Goal: Task Accomplishment & Management: Manage account settings

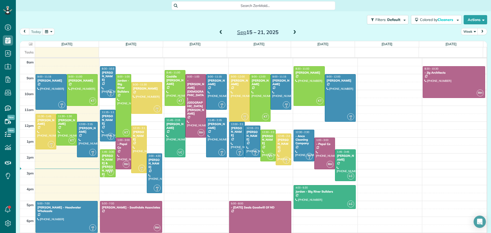
scroll to position [2, 2]
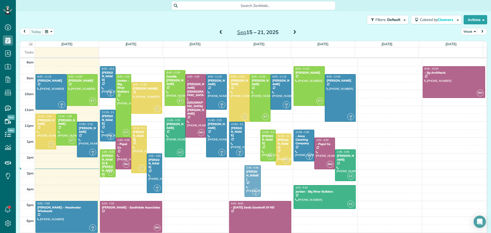
drag, startPoint x: 247, startPoint y: 132, endPoint x: 246, endPoint y: 170, distance: 37.9
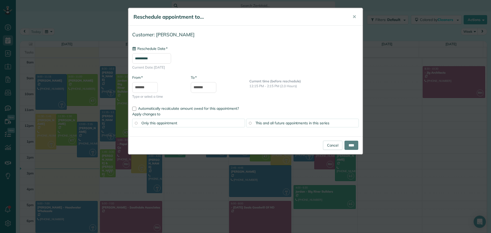
type input "**********"
click at [351, 144] on input "****" at bounding box center [352, 145] width 14 height 9
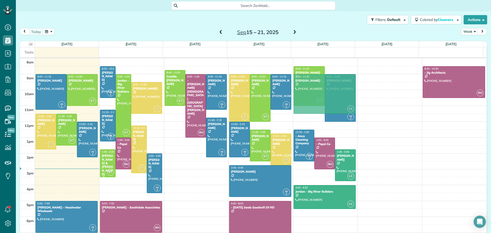
drag, startPoint x: 168, startPoint y: 122, endPoint x: 314, endPoint y: 84, distance: 151.0
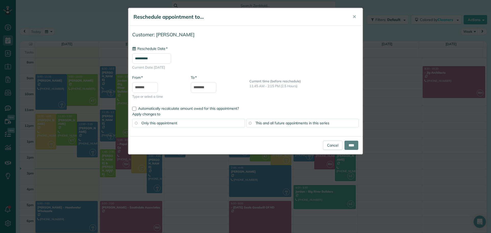
type input "**********"
click at [352, 143] on input "****" at bounding box center [352, 145] width 14 height 9
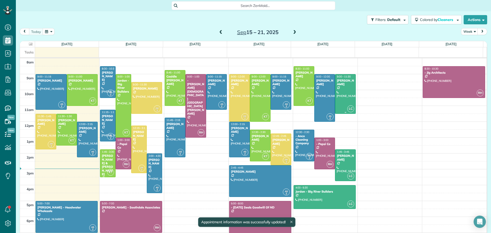
click at [342, 85] on div "[PERSON_NAME]" at bounding box center [346, 82] width 18 height 7
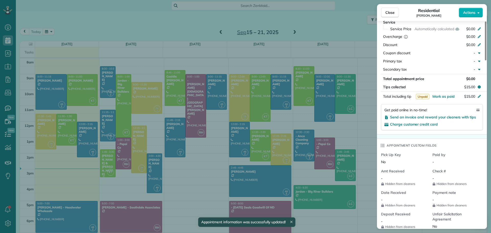
scroll to position [126, 0]
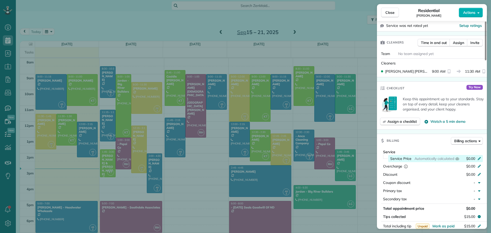
click at [479, 156] on icon at bounding box center [479, 158] width 4 height 4
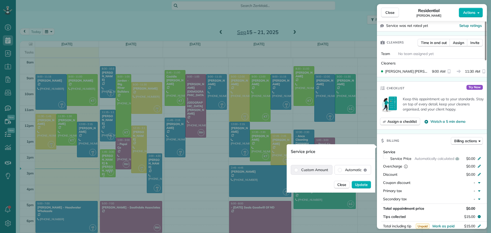
click at [327, 169] on label "Custom Amount" at bounding box center [311, 169] width 41 height 9
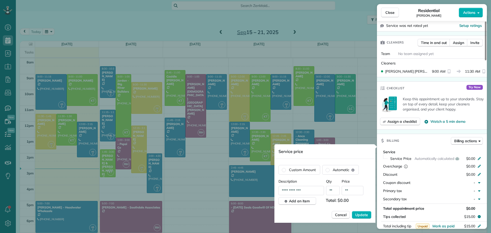
click at [353, 189] on input "**" at bounding box center [353, 190] width 22 height 9
type input "*******"
click at [362, 214] on span "Update" at bounding box center [361, 214] width 13 height 5
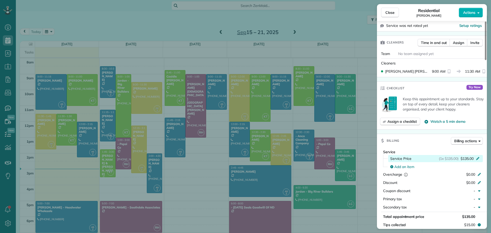
click at [478, 157] on icon at bounding box center [477, 158] width 3 height 3
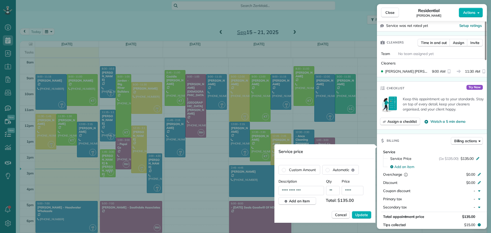
click at [359, 189] on input "****" at bounding box center [353, 190] width 22 height 9
type input "*******"
click at [357, 214] on span "Update" at bounding box center [361, 214] width 13 height 5
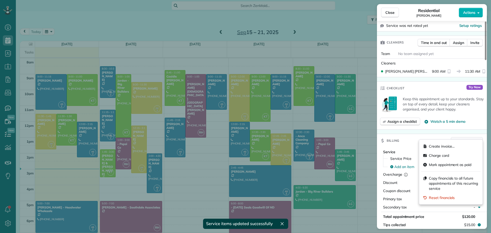
click at [470, 138] on span "Billing actions" at bounding box center [465, 140] width 23 height 5
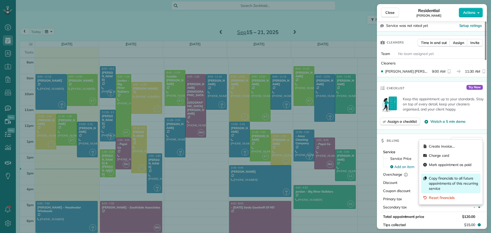
click at [452, 180] on span "Copy financials to all future appointments of this recurring service" at bounding box center [454, 183] width 50 height 15
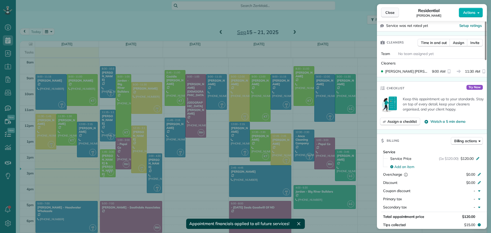
click at [390, 12] on span "Close" at bounding box center [390, 12] width 9 height 5
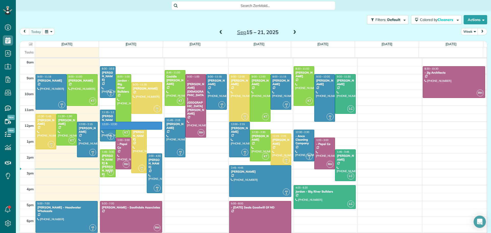
drag, startPoint x: 153, startPoint y: 129, endPoint x: 150, endPoint y: 126, distance: 4.6
click at [150, 125] on div "8am 9am 10am 11am 12pm 1pm 2pm 3pm 4pm 5pm 6pm 7pm 8pm 9pm AS 2 9:00 - 11:15 Pa…" at bounding box center [253, 169] width 467 height 222
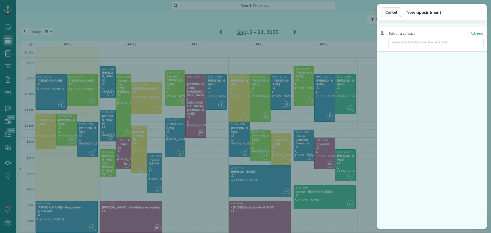
click at [394, 13] on span "Cancel" at bounding box center [392, 12] width 12 height 5
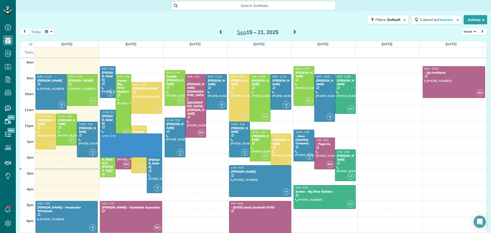
drag, startPoint x: 151, startPoint y: 137, endPoint x: 150, endPoint y: 154, distance: 16.1
click at [150, 154] on div "8am 9am 10am 11am 12pm 1pm 2pm 3pm 4pm 5pm 6pm 7pm 8pm 9pm AS 2 9:00 - 11:15 Pa…" at bounding box center [253, 169] width 467 height 222
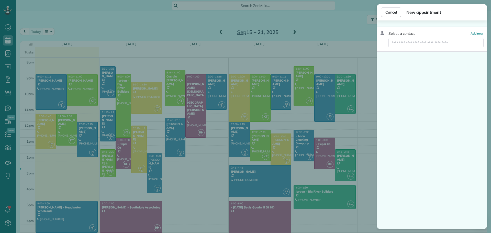
click at [150, 154] on div "Cancel New appointment Select a contact Add new" at bounding box center [245, 116] width 491 height 233
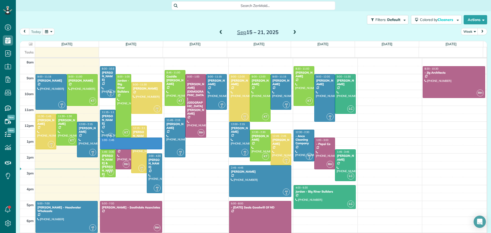
drag, startPoint x: 156, startPoint y: 139, endPoint x: 156, endPoint y: 149, distance: 10.8
click at [156, 149] on div "8am 9am 10am 11am 12pm 1pm 2pm 3pm 4pm 5pm 6pm 7pm 8pm 9pm AS 2 9:00 - 11:15 Pa…" at bounding box center [253, 169] width 467 height 222
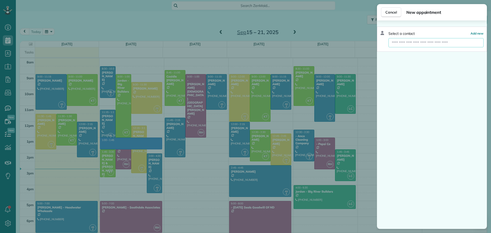
click at [430, 43] on input "text" at bounding box center [436, 42] width 95 height 9
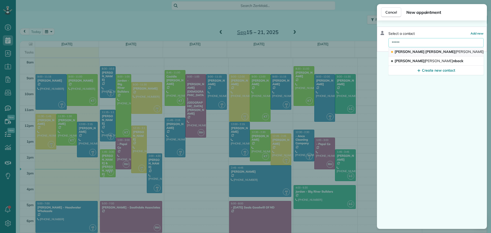
type input "*****"
click at [455, 50] on span "Holle" at bounding box center [469, 51] width 29 height 5
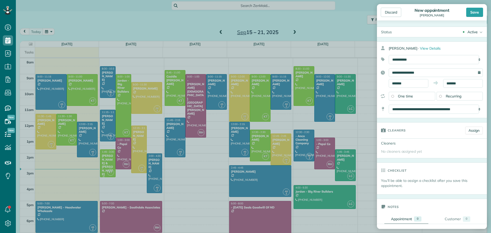
click at [468, 31] on div "Active" at bounding box center [473, 31] width 10 height 5
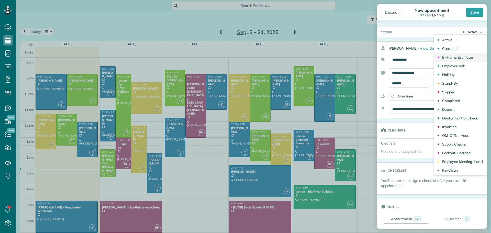
click at [442, 56] on div "In-Home Estimates" at bounding box center [457, 58] width 31 height 4
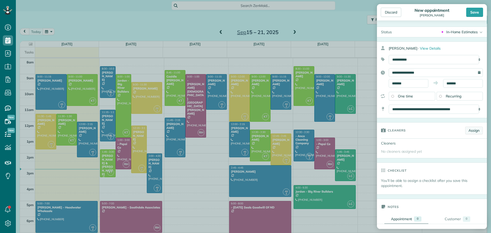
click at [467, 130] on link "Assign" at bounding box center [474, 131] width 18 height 8
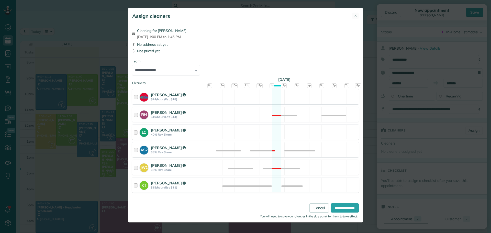
click at [167, 96] on strong "Andra Miller" at bounding box center [168, 94] width 35 height 5
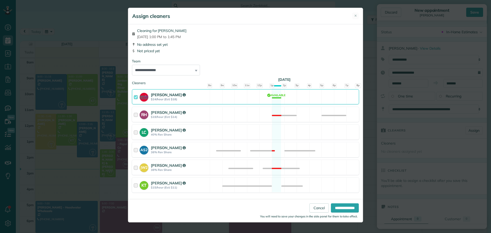
drag, startPoint x: 167, startPoint y: 96, endPoint x: 150, endPoint y: 91, distance: 16.7
click at [150, 91] on div "Andra Miller $24/hour (Est: $18)" at bounding box center [171, 97] width 78 height 15
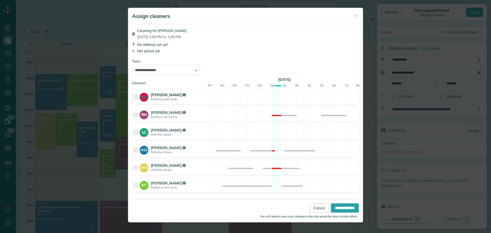
click at [152, 93] on strong "Andra Miller" at bounding box center [168, 94] width 35 height 5
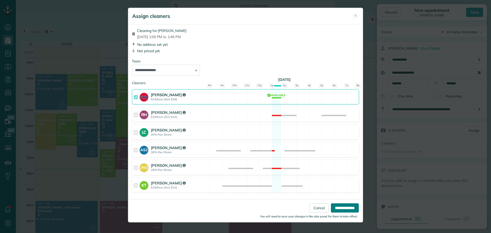
click at [336, 211] on input "**********" at bounding box center [345, 207] width 28 height 9
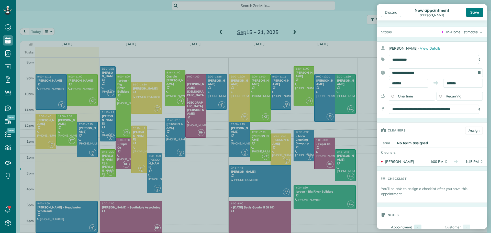
click at [473, 13] on div "Save" at bounding box center [474, 12] width 17 height 9
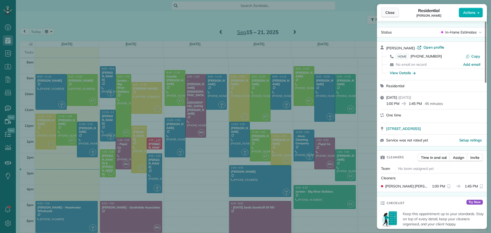
drag, startPoint x: 391, startPoint y: 9, endPoint x: 386, endPoint y: 10, distance: 5.2
click at [386, 10] on span "Close" at bounding box center [390, 12] width 9 height 5
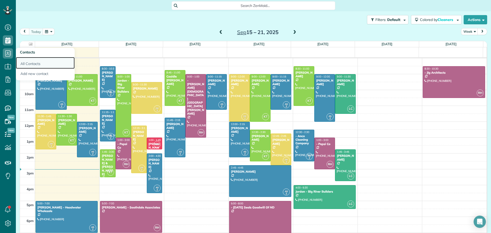
click at [26, 62] on link "All Contacts" at bounding box center [45, 63] width 59 height 12
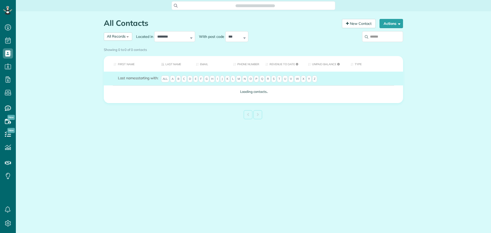
scroll to position [2, 2]
click at [381, 36] on input "search" at bounding box center [382, 36] width 41 height 11
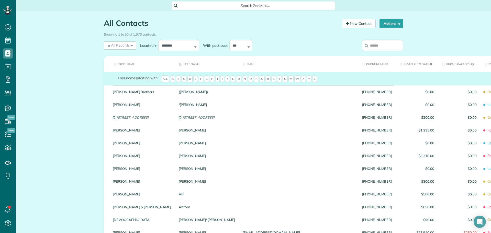
click at [387, 45] on input "search" at bounding box center [382, 45] width 41 height 11
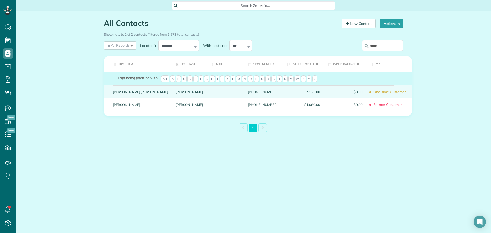
type input "*****"
click at [176, 94] on link "Holle" at bounding box center [189, 92] width 27 height 4
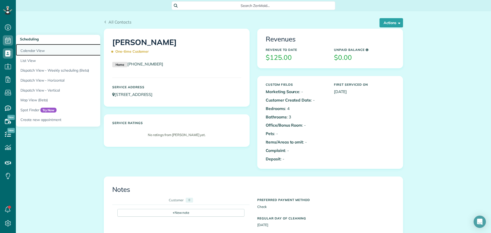
click at [27, 49] on link "Calendar View" at bounding box center [80, 50] width 128 height 12
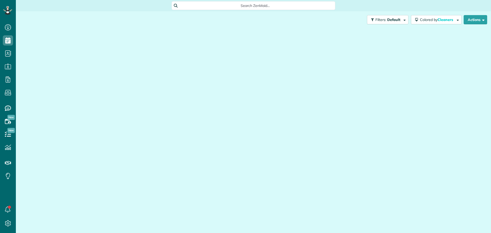
scroll to position [2, 2]
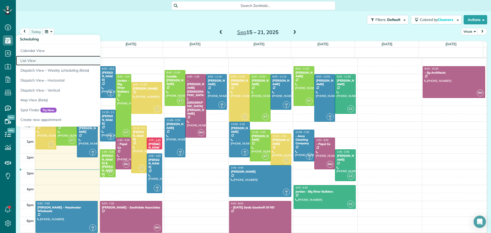
click at [30, 60] on link "List View" at bounding box center [80, 61] width 128 height 10
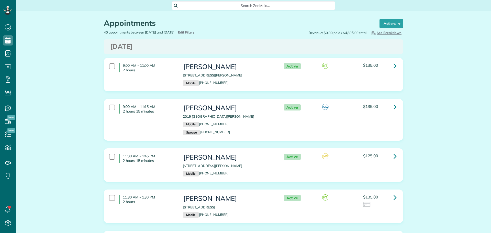
type input "**********"
click at [195, 32] on span "Edit Filters" at bounding box center [186, 32] width 17 height 4
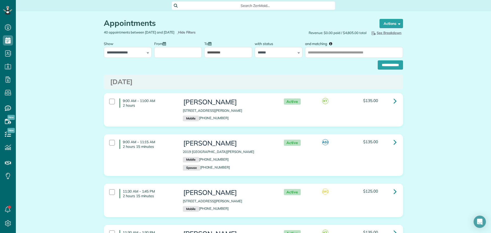
click at [160, 50] on input "From" at bounding box center [178, 52] width 48 height 11
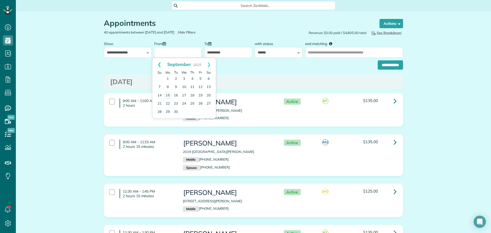
click at [158, 63] on link "Prev" at bounding box center [159, 64] width 14 height 13
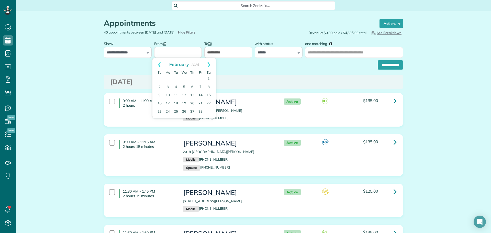
click at [158, 63] on link "Prev" at bounding box center [159, 64] width 14 height 13
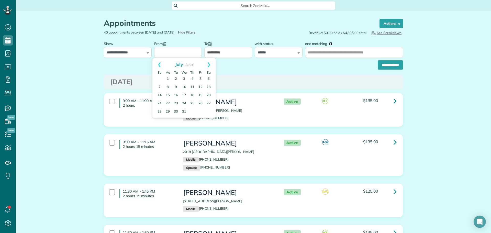
click at [158, 63] on link "Prev" at bounding box center [159, 64] width 14 height 13
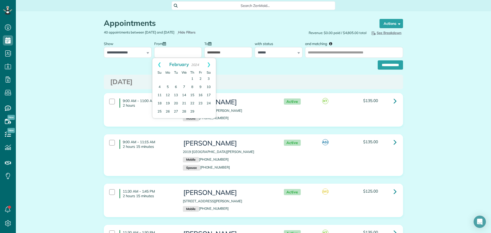
click at [158, 63] on link "Prev" at bounding box center [159, 64] width 14 height 13
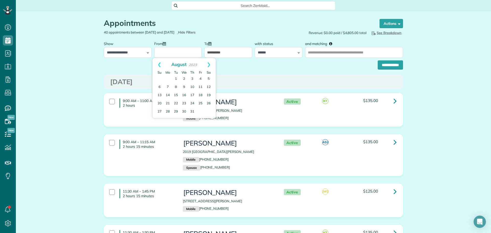
click at [158, 63] on link "Prev" at bounding box center [159, 64] width 14 height 13
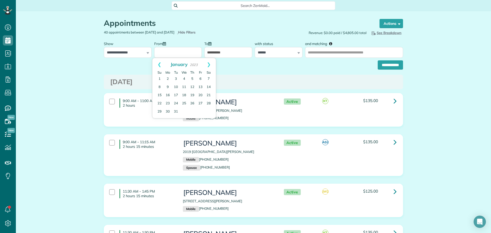
click at [158, 63] on link "Prev" at bounding box center [159, 64] width 14 height 13
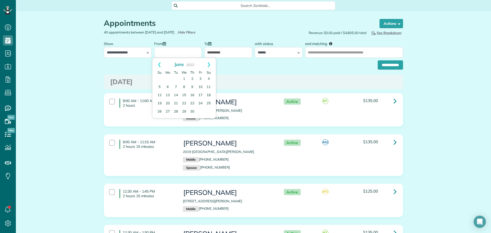
click at [158, 63] on link "Prev" at bounding box center [159, 64] width 14 height 13
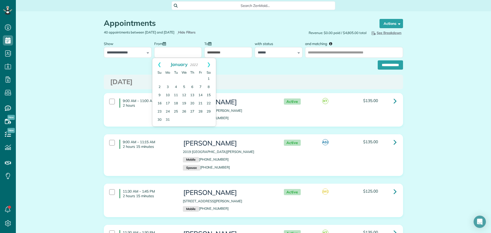
click at [158, 63] on link "Prev" at bounding box center [159, 64] width 14 height 13
click at [200, 79] on link "1" at bounding box center [200, 79] width 8 height 8
type input "**********"
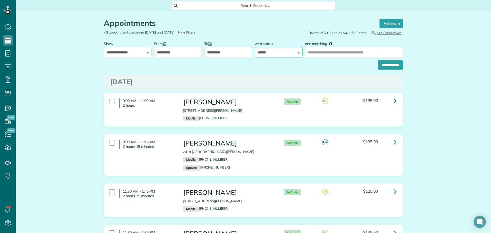
click at [268, 51] on select "**********" at bounding box center [279, 52] width 48 height 11
select select
click at [255, 47] on select "**********" at bounding box center [279, 52] width 48 height 11
click at [338, 52] on input "and matching" at bounding box center [354, 52] width 98 height 11
type input "*****"
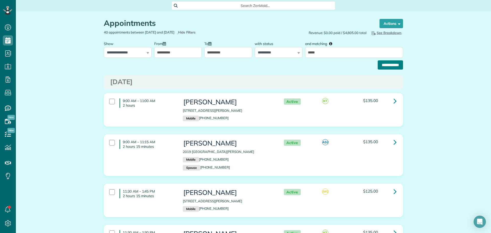
click at [382, 66] on input "**********" at bounding box center [390, 64] width 25 height 9
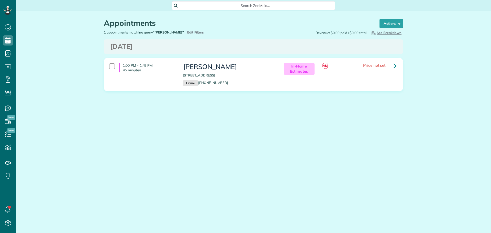
scroll to position [2, 2]
click at [223, 5] on span "Search ZenMaid…" at bounding box center [256, 5] width 156 height 5
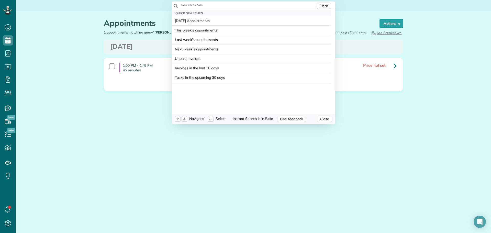
click at [223, 5] on input "text" at bounding box center [248, 5] width 135 height 5
click at [10, 40] on html "Dashboard Scheduling Calendar View List View Dispatch View - Weekly scheduling …" at bounding box center [245, 116] width 491 height 233
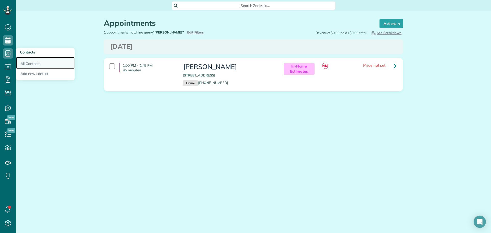
click at [41, 63] on link "All Contacts" at bounding box center [45, 63] width 59 height 12
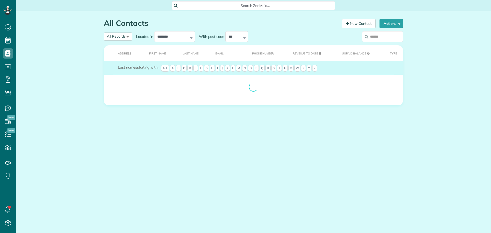
scroll to position [2, 2]
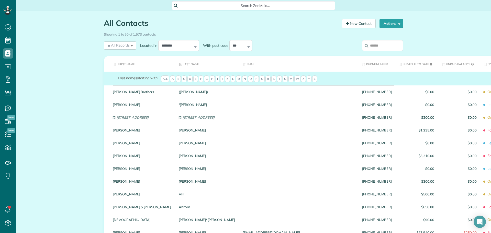
click at [386, 43] on input "search" at bounding box center [382, 45] width 41 height 11
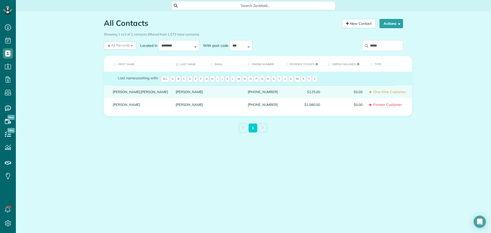
type input "*****"
click at [176, 94] on link "Holle" at bounding box center [189, 92] width 27 height 4
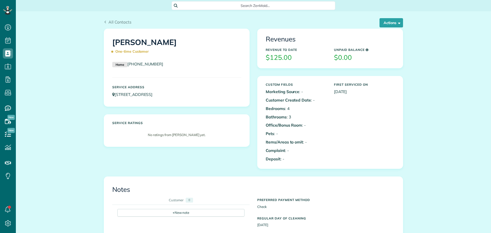
scroll to position [2, 2]
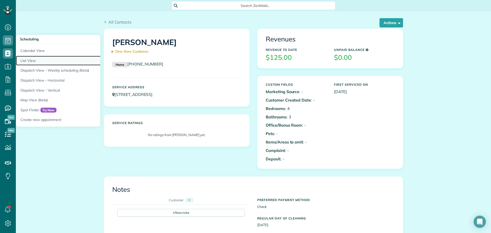
click at [34, 61] on link "List View" at bounding box center [80, 61] width 128 height 10
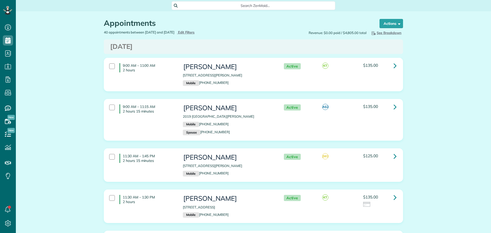
type input "**********"
click at [195, 32] on span "Edit Filters" at bounding box center [186, 32] width 17 height 4
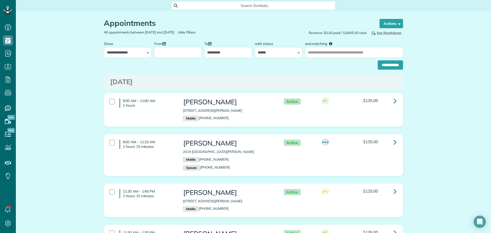
click at [169, 52] on input "From" at bounding box center [178, 52] width 48 height 11
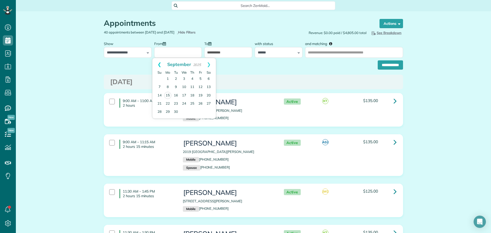
click at [158, 62] on link "Prev" at bounding box center [159, 64] width 14 height 13
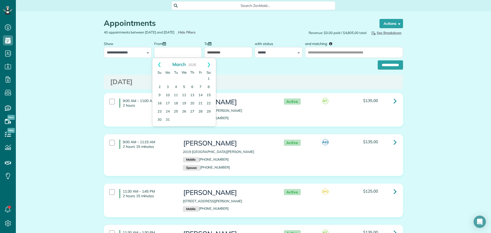
click at [158, 62] on link "Prev" at bounding box center [159, 64] width 14 height 13
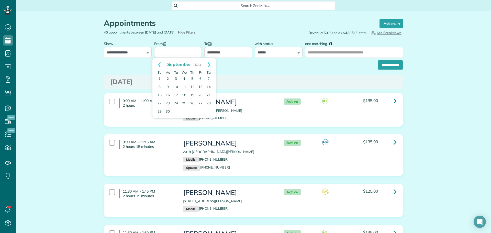
click at [158, 62] on link "Prev" at bounding box center [159, 64] width 14 height 13
click at [160, 53] on input "From" at bounding box center [178, 52] width 48 height 11
click at [159, 64] on link "Prev" at bounding box center [159, 64] width 14 height 13
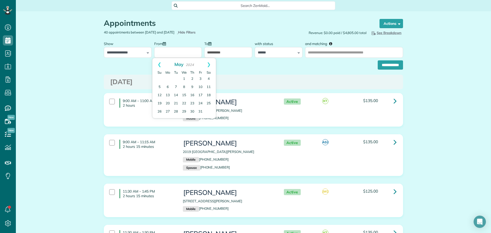
click at [159, 64] on link "Prev" at bounding box center [159, 64] width 14 height 13
click at [159, 63] on link "Prev" at bounding box center [159, 64] width 14 height 13
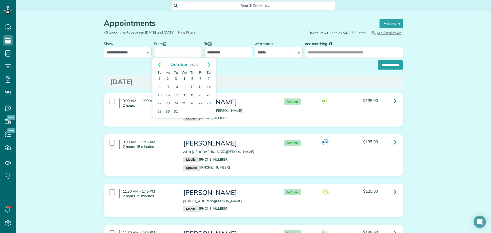
click at [159, 63] on link "Prev" at bounding box center [159, 64] width 14 height 13
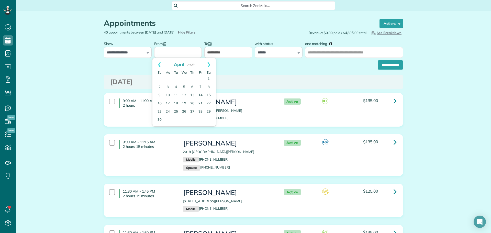
click at [159, 63] on link "Prev" at bounding box center [159, 64] width 14 height 13
click at [158, 63] on link "Prev" at bounding box center [159, 64] width 14 height 13
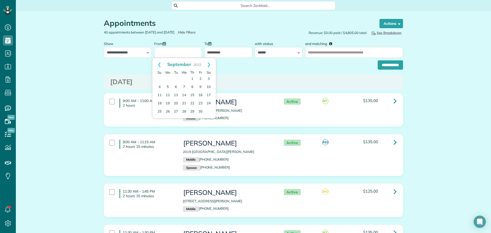
click at [158, 63] on link "Prev" at bounding box center [159, 64] width 14 height 13
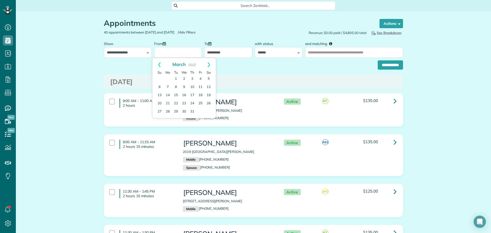
click at [158, 63] on link "Prev" at bounding box center [159, 64] width 14 height 13
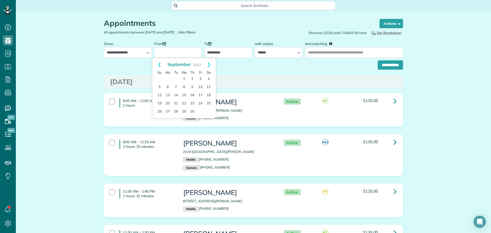
click at [158, 63] on link "Prev" at bounding box center [159, 64] width 14 height 13
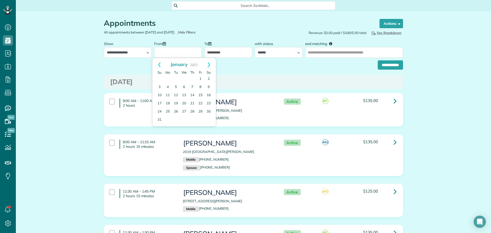
click at [158, 63] on link "Prev" at bounding box center [159, 64] width 14 height 13
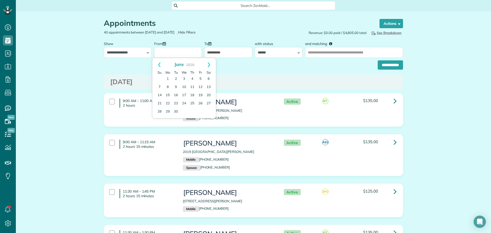
click at [158, 63] on link "Prev" at bounding box center [159, 64] width 14 height 13
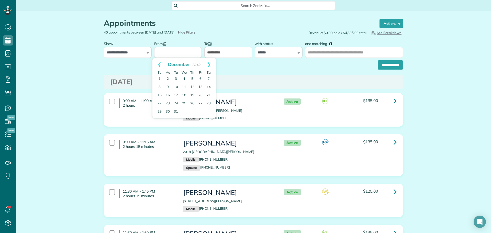
click at [158, 63] on link "Prev" at bounding box center [159, 64] width 14 height 13
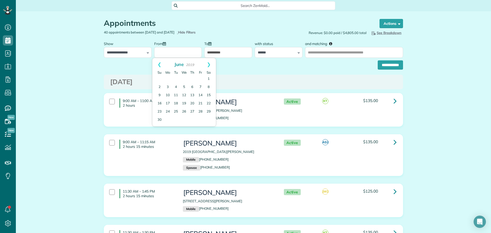
click at [158, 63] on link "Prev" at bounding box center [159, 64] width 14 height 13
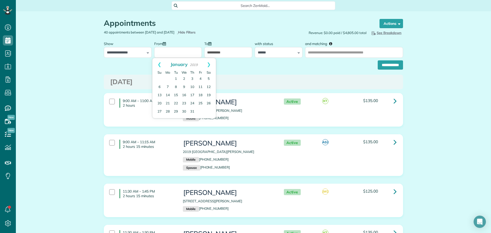
click at [158, 63] on link "Prev" at bounding box center [159, 64] width 14 height 13
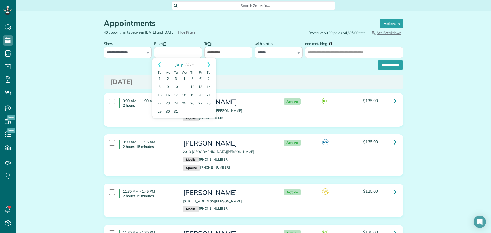
click at [158, 63] on link "Prev" at bounding box center [159, 64] width 14 height 13
click at [175, 78] on link "1" at bounding box center [176, 79] width 8 height 8
type input "**********"
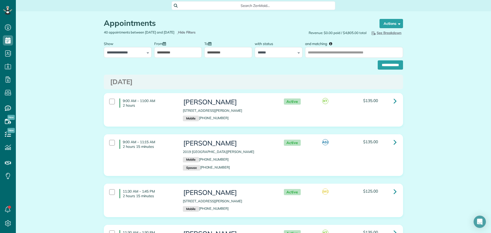
click at [231, 52] on input "**********" at bounding box center [228, 52] width 48 height 11
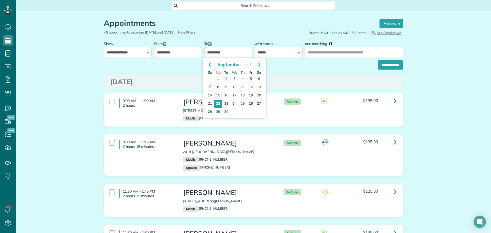
click at [208, 61] on link "Prev" at bounding box center [210, 64] width 14 height 13
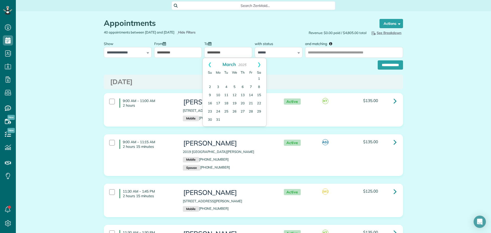
click at [208, 61] on link "Prev" at bounding box center [210, 64] width 14 height 13
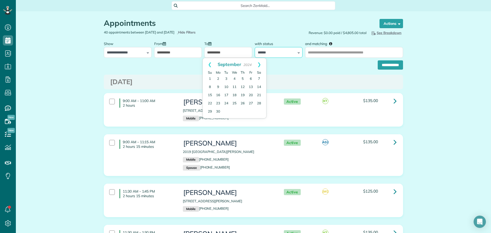
click at [261, 53] on select "**********" at bounding box center [279, 52] width 48 height 11
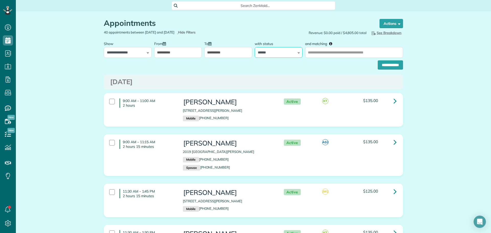
select select
click at [255, 47] on select "**********" at bounding box center [279, 52] width 48 height 11
click at [354, 53] on input "and matching" at bounding box center [354, 52] width 98 height 11
type input "*****"
click at [396, 64] on input "**********" at bounding box center [390, 64] width 25 height 9
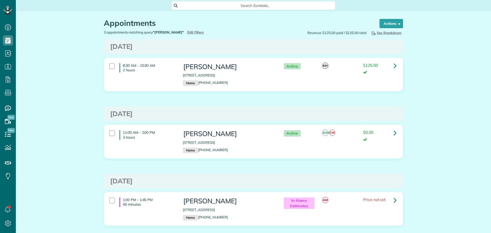
scroll to position [2, 2]
click at [394, 64] on icon at bounding box center [395, 65] width 3 height 9
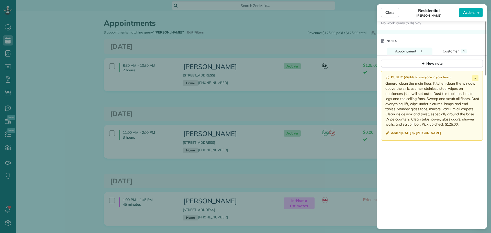
scroll to position [512, 0]
click at [390, 14] on span "Close" at bounding box center [390, 12] width 9 height 5
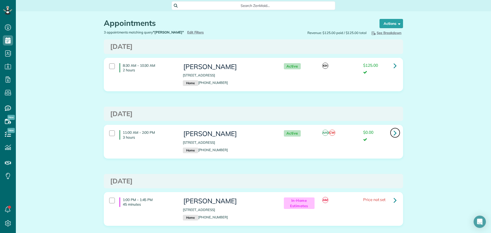
click at [394, 132] on icon at bounding box center [395, 132] width 3 height 9
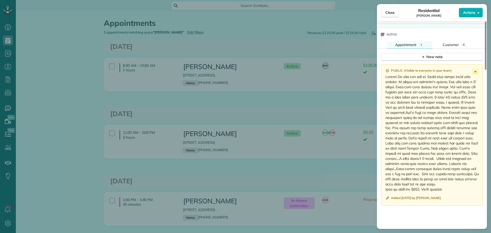
scroll to position [500, 0]
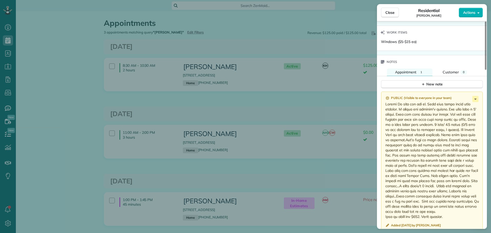
drag, startPoint x: 446, startPoint y: 134, endPoint x: 386, endPoint y: 103, distance: 67.9
click at [386, 103] on p at bounding box center [433, 161] width 94 height 118
click at [393, 14] on span "Close" at bounding box center [390, 12] width 9 height 5
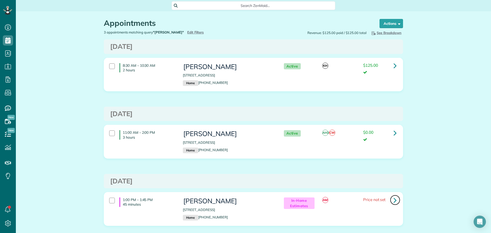
click at [394, 199] on icon at bounding box center [395, 200] width 3 height 9
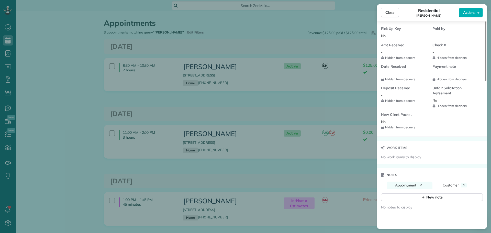
scroll to position [409, 0]
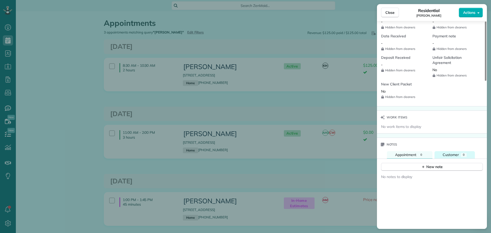
click at [452, 155] on span "Customer" at bounding box center [451, 154] width 16 height 5
click at [441, 166] on div "New note" at bounding box center [431, 166] width 21 height 5
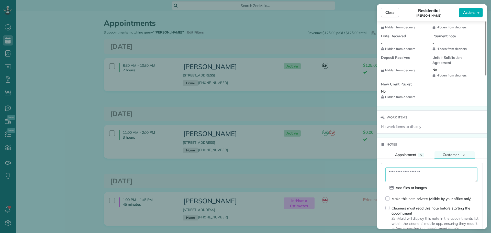
click at [427, 171] on textarea at bounding box center [432, 174] width 92 height 15
paste textarea "**********"
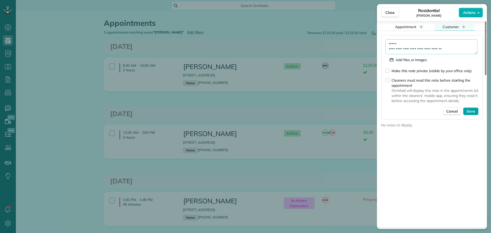
type textarea "**********"
click at [474, 113] on span "Save" at bounding box center [471, 111] width 9 height 5
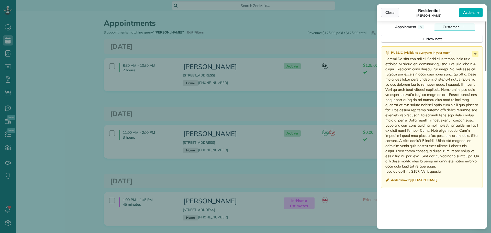
click at [389, 11] on span "Close" at bounding box center [390, 12] width 9 height 5
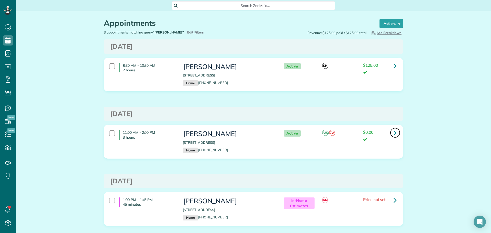
click at [394, 131] on icon at bounding box center [395, 132] width 3 height 9
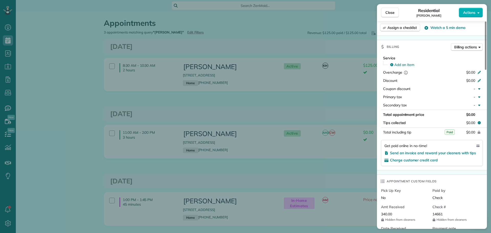
scroll to position [231, 0]
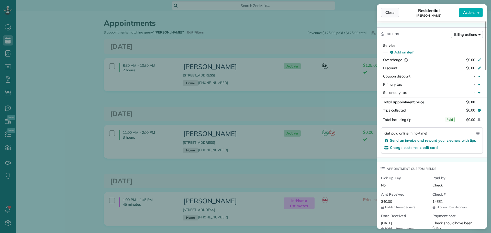
click at [389, 13] on span "Close" at bounding box center [390, 12] width 9 height 5
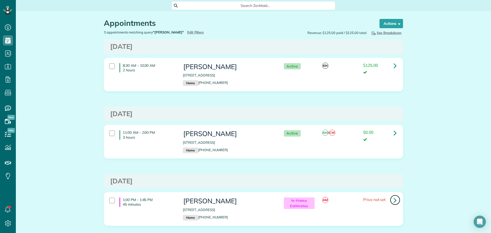
click at [394, 200] on icon at bounding box center [395, 200] width 3 height 9
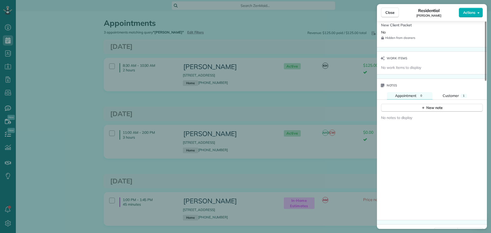
scroll to position [466, 0]
click at [458, 98] on span "Customer" at bounding box center [451, 98] width 16 height 5
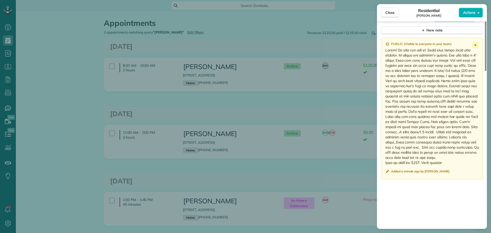
scroll to position [492, 0]
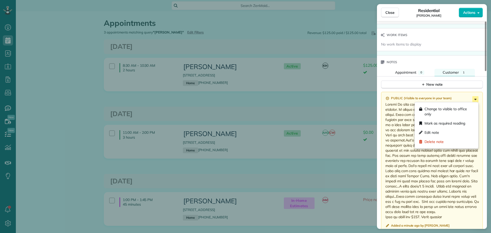
click at [475, 98] on icon at bounding box center [476, 99] width 6 height 6
click at [429, 131] on span "Edit note" at bounding box center [432, 132] width 15 height 5
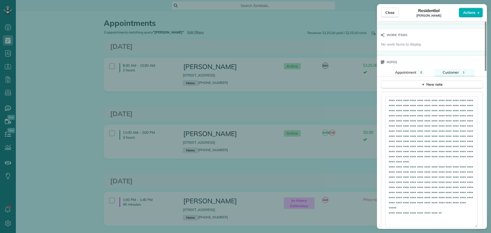
drag, startPoint x: 476, startPoint y: 110, endPoint x: 486, endPoint y: 227, distance: 116.9
click at [486, 227] on div "Add files or images Make this note private (visible by your office only) Cleane…" at bounding box center [432, 213] width 110 height 248
click at [452, 224] on textarea at bounding box center [432, 161] width 92 height 131
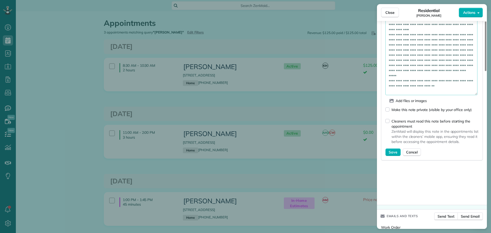
scroll to position [658, 0]
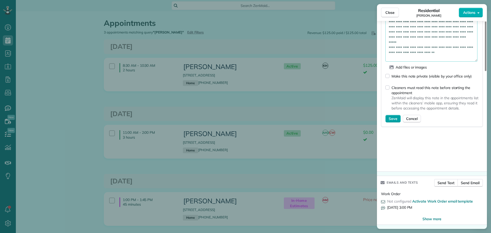
type textarea "**********"
click at [393, 119] on span "Save" at bounding box center [393, 118] width 9 height 5
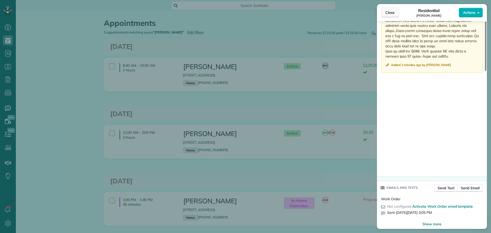
click at [395, 11] on button "Close" at bounding box center [390, 13] width 18 height 10
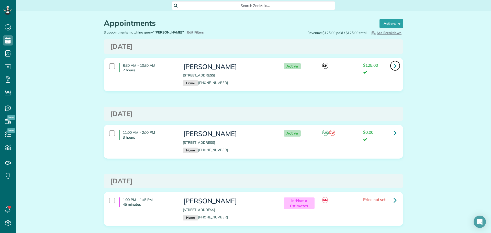
click at [394, 64] on icon at bounding box center [395, 65] width 3 height 9
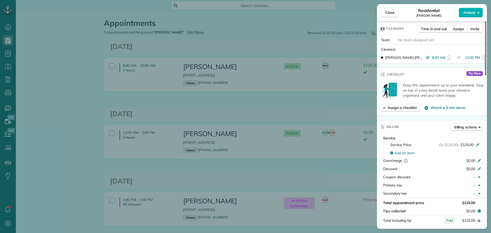
scroll to position [128, 0]
drag, startPoint x: 389, startPoint y: 14, endPoint x: 389, endPoint y: 17, distance: 2.9
click at [389, 17] on button "Close" at bounding box center [390, 13] width 18 height 10
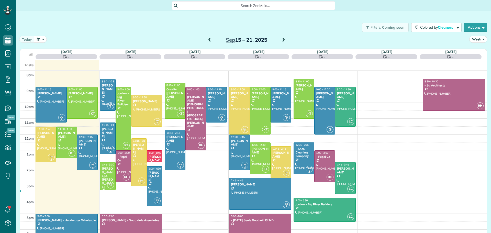
scroll to position [2, 2]
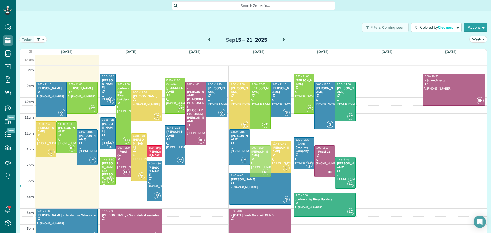
drag, startPoint x: 254, startPoint y: 148, endPoint x: 257, endPoint y: 155, distance: 7.1
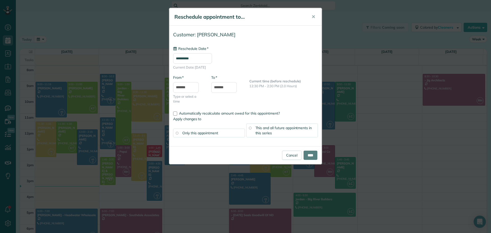
type input "**********"
click at [308, 155] on input "****" at bounding box center [311, 155] width 14 height 9
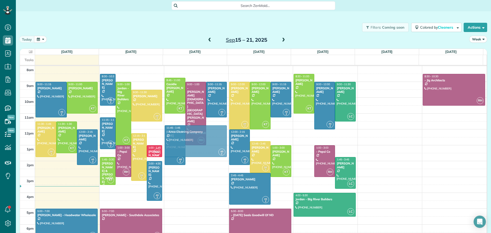
drag, startPoint x: 298, startPoint y: 148, endPoint x: 202, endPoint y: 134, distance: 96.7
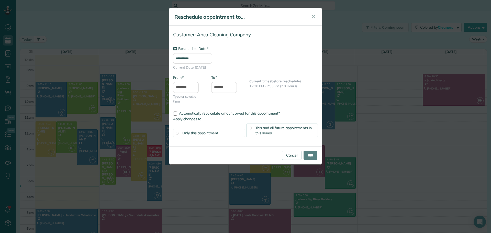
type input "**********"
click at [291, 126] on span "This and all future appointments in this series" at bounding box center [284, 131] width 57 height 10
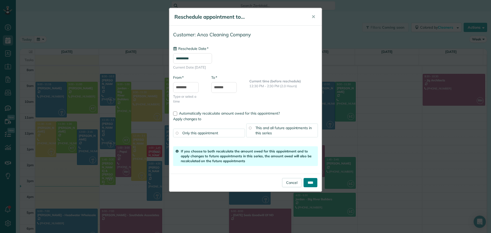
click at [311, 180] on input "****" at bounding box center [311, 182] width 14 height 9
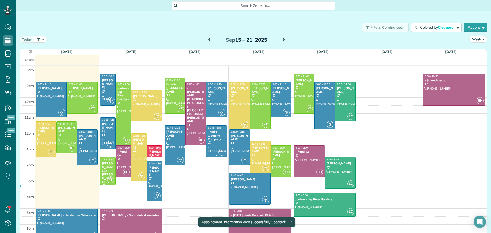
click at [212, 136] on div "- Anco Cleaning Company" at bounding box center [217, 135] width 18 height 11
click at [213, 136] on div "- Anco Cleaning Company" at bounding box center [217, 135] width 18 height 11
click at [212, 135] on div "- Anco Cleaning Company" at bounding box center [217, 135] width 18 height 11
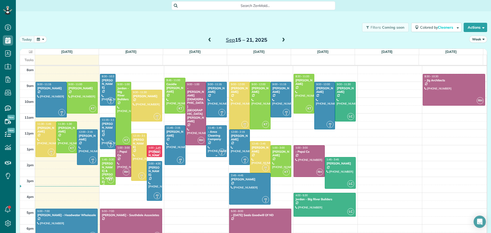
click at [210, 134] on div "- Anco Cleaning Company" at bounding box center [217, 135] width 18 height 11
click at [212, 142] on div at bounding box center [216, 141] width 20 height 31
click at [212, 141] on div at bounding box center [216, 141] width 20 height 31
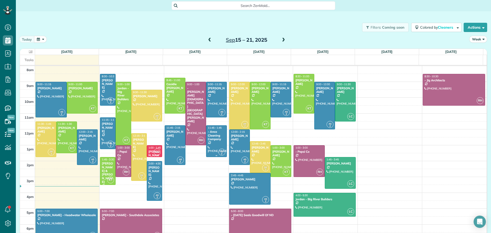
click at [209, 133] on div "- Anco Cleaning Company" at bounding box center [217, 135] width 18 height 11
click at [211, 133] on div "- Anco Cleaning Company" at bounding box center [217, 135] width 18 height 11
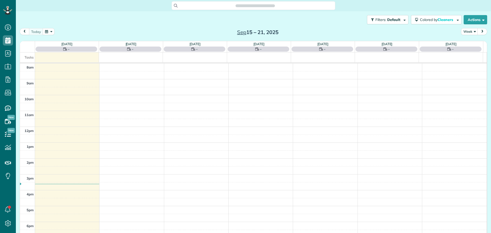
scroll to position [2, 2]
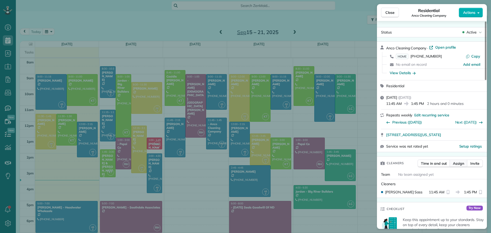
click at [459, 163] on span "Assign" at bounding box center [458, 163] width 11 height 5
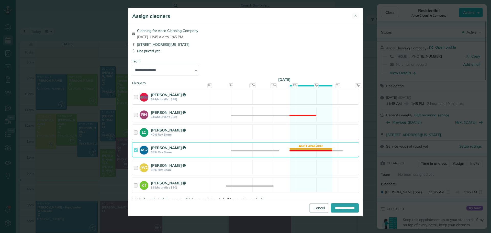
click at [162, 145] on div "AS2 [PERSON_NAME] 38% Rev Share" at bounding box center [171, 150] width 78 height 15
click at [161, 185] on strong "[PERSON_NAME]" at bounding box center [168, 183] width 35 height 5
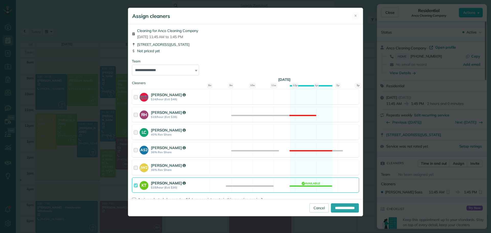
scroll to position [12, 0]
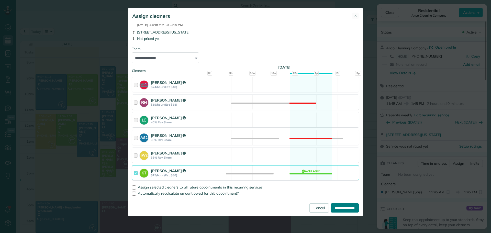
click at [340, 206] on input "**********" at bounding box center [345, 207] width 28 height 9
type input "**********"
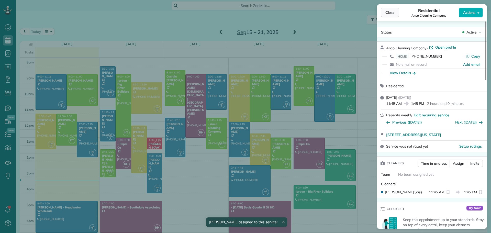
click at [387, 11] on span "Close" at bounding box center [390, 12] width 9 height 5
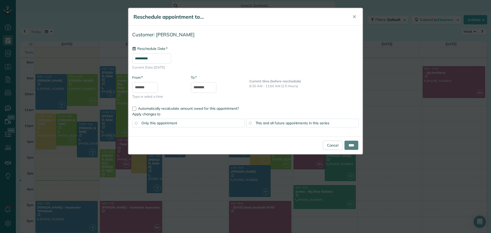
type input "**********"
click at [354, 16] on span "✕" at bounding box center [355, 17] width 4 height 6
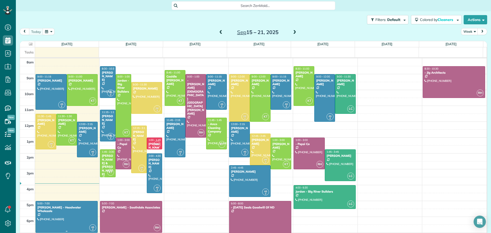
click at [63, 215] on div at bounding box center [67, 216] width 62 height 31
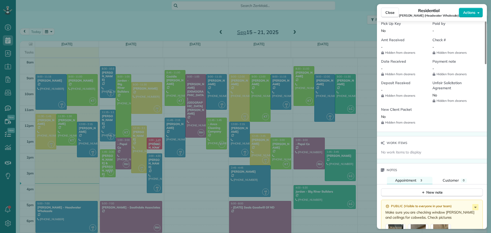
scroll to position [335, 0]
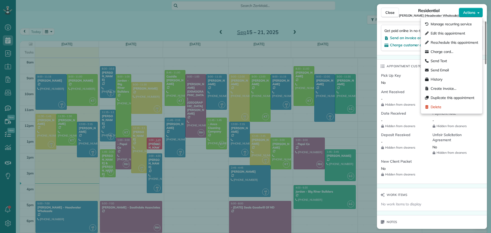
click at [467, 11] on span "Actions" at bounding box center [469, 12] width 12 height 5
click at [450, 21] on div "Manage recurring service" at bounding box center [451, 23] width 57 height 9
click at [452, 22] on span "Manage recurring service" at bounding box center [451, 23] width 41 height 5
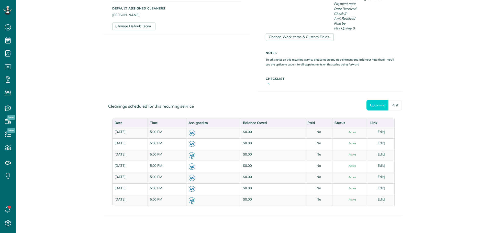
scroll to position [197, 0]
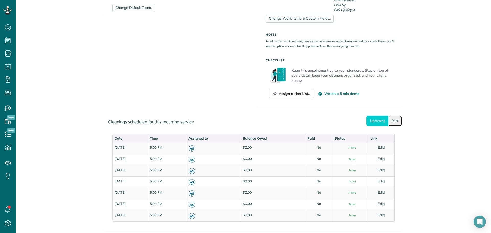
click at [393, 120] on link "Past" at bounding box center [396, 121] width 14 height 10
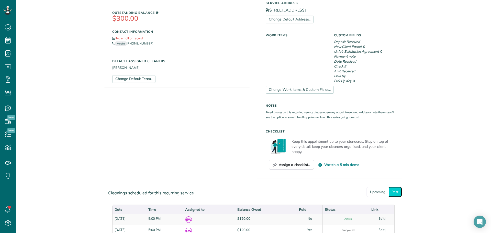
scroll to position [69, 0]
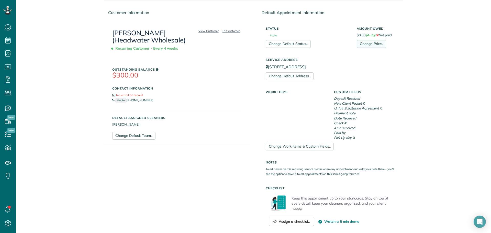
click at [378, 42] on link "Change Price.." at bounding box center [371, 44] width 29 height 8
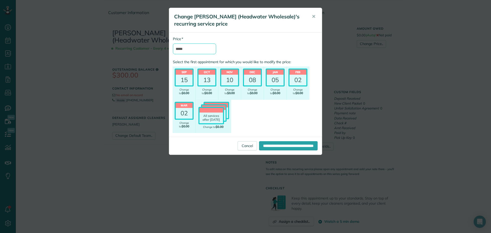
click at [196, 49] on input "*****" at bounding box center [194, 48] width 43 height 11
type input "*******"
click at [184, 75] on div "15" at bounding box center [184, 80] width 17 height 11
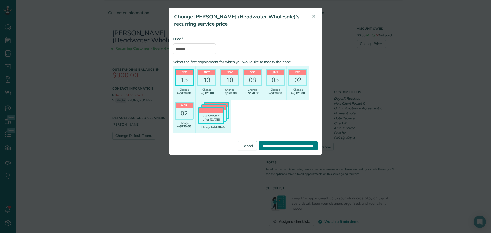
click at [265, 146] on input "**********" at bounding box center [288, 145] width 59 height 9
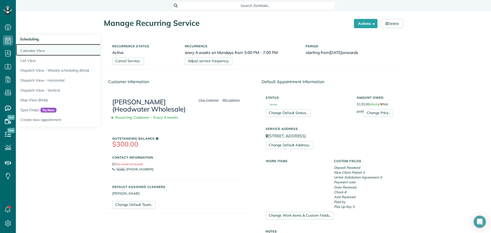
click at [40, 49] on link "Calendar View" at bounding box center [80, 50] width 128 height 12
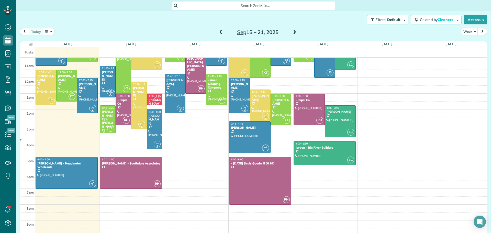
scroll to position [46, 0]
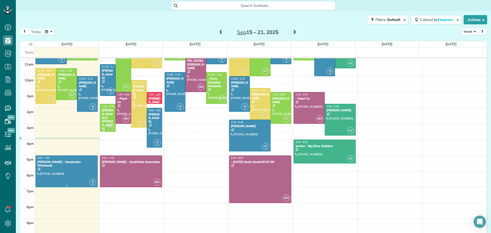
click at [67, 166] on div at bounding box center [67, 171] width 62 height 31
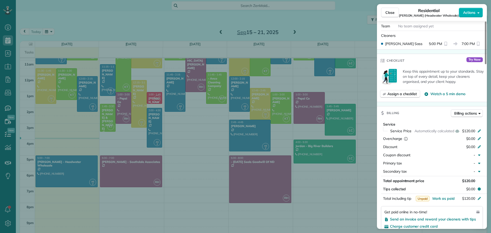
scroll to position [51, 0]
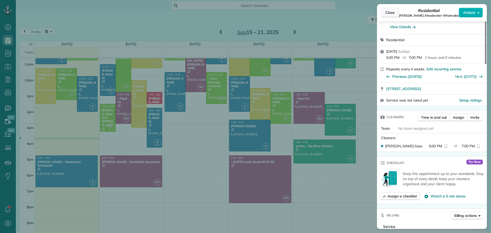
click at [387, 10] on span "Close" at bounding box center [390, 12] width 9 height 5
